Goal: Task Accomplishment & Management: Use online tool/utility

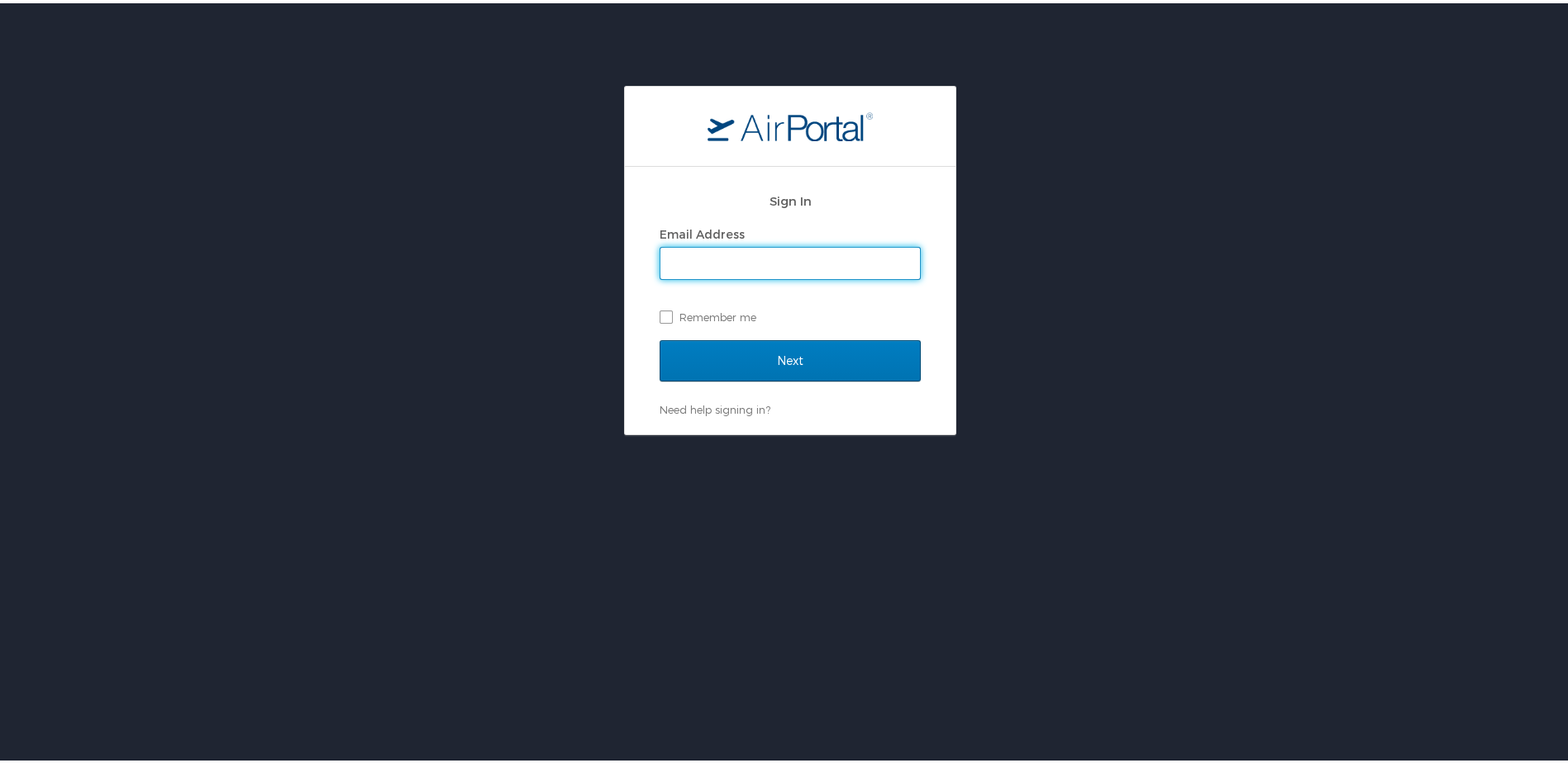
click at [739, 257] on input "Email Address" at bounding box center [790, 260] width 259 height 31
type input "[EMAIL_ADDRESS][DOMAIN_NAME]"
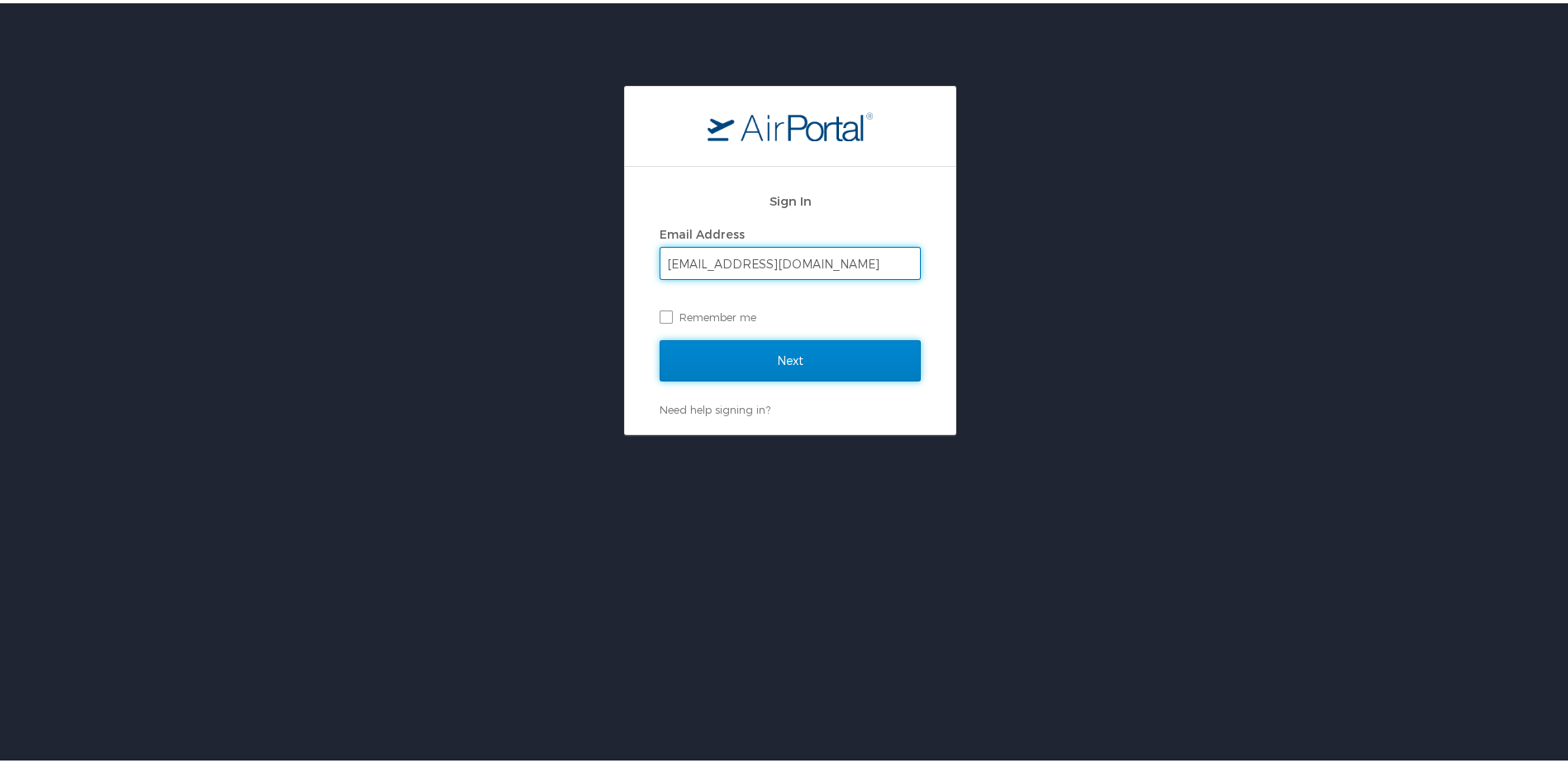
click at [773, 362] on input "Next" at bounding box center [790, 358] width 261 height 41
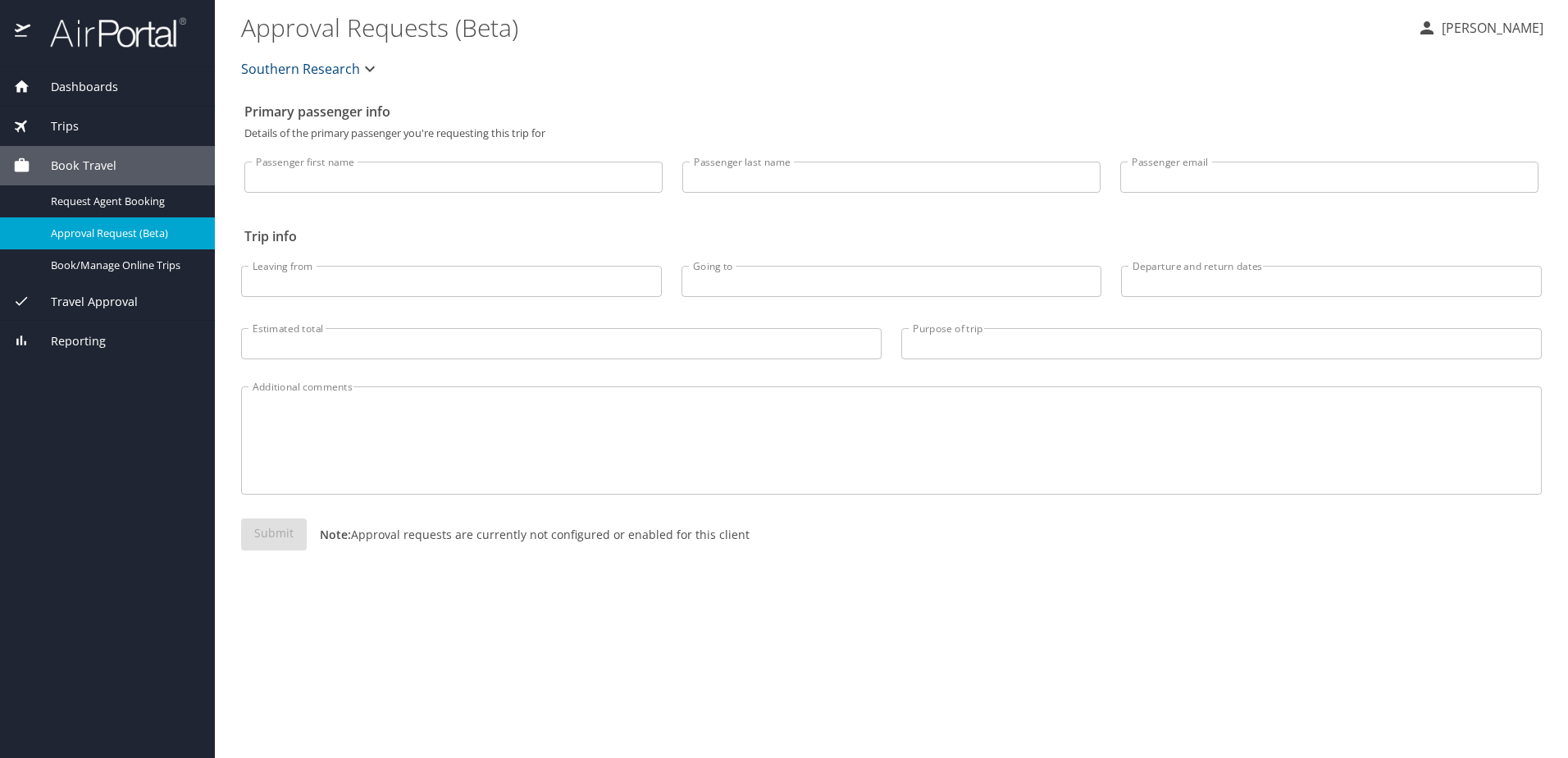
click at [89, 166] on span "Book Travel" at bounding box center [73, 166] width 86 height 18
